Goal: Navigation & Orientation: Find specific page/section

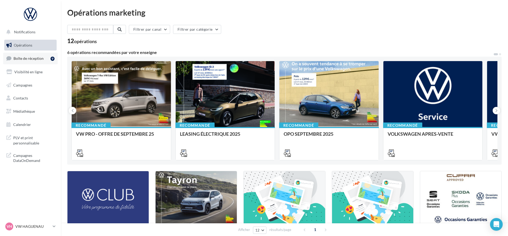
click at [31, 58] on span "Boîte de réception" at bounding box center [28, 58] width 30 height 4
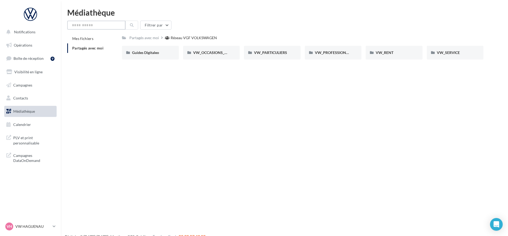
click at [97, 24] on input "text" at bounding box center [96, 25] width 58 height 9
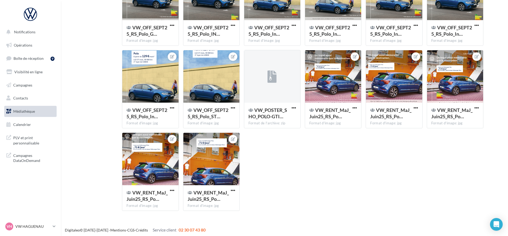
scroll to position [792, 0]
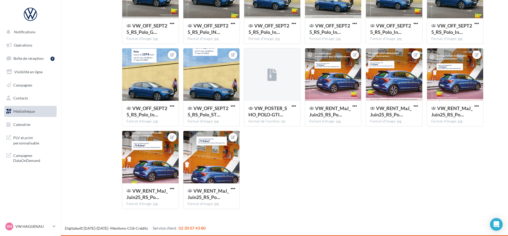
type input "****"
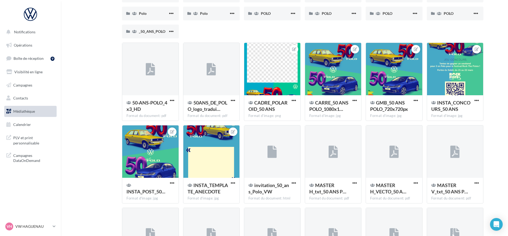
scroll to position [0, 0]
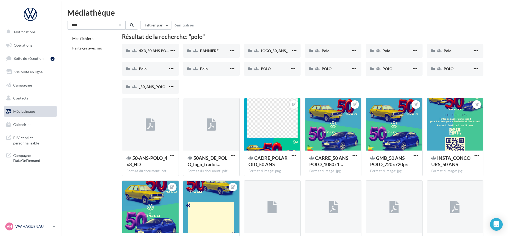
click at [46, 223] on div "VH VW HAGUENAU vw-hag-mar" at bounding box center [27, 226] width 45 height 8
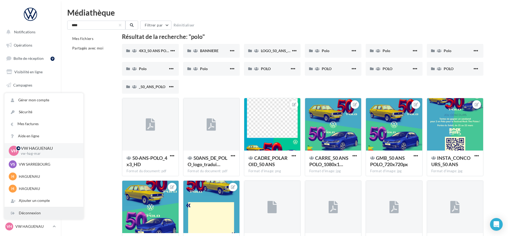
click at [43, 216] on div "Déconnexion" at bounding box center [43, 213] width 79 height 12
